Goal: Task Accomplishment & Management: Use online tool/utility

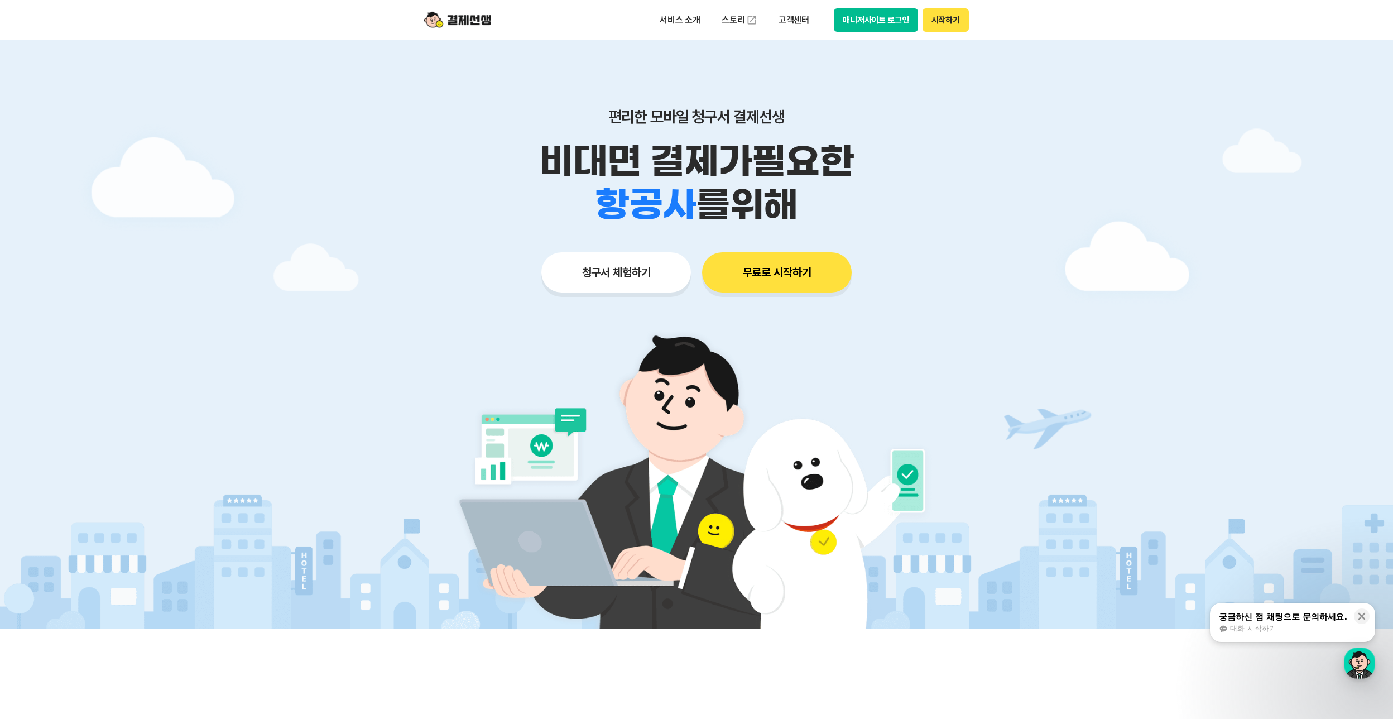
click at [411, 321] on div at bounding box center [696, 334] width 1393 height 589
click at [792, 261] on button "무료로 시작하기" at bounding box center [777, 272] width 150 height 40
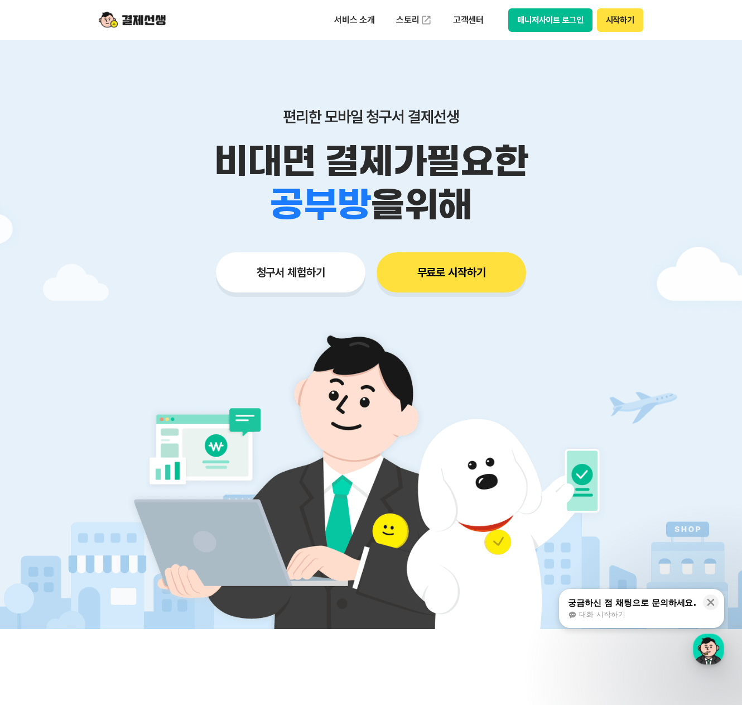
click at [567, 19] on button "매니저사이트 로그인" at bounding box center [550, 19] width 84 height 23
